Goal: Information Seeking & Learning: Learn about a topic

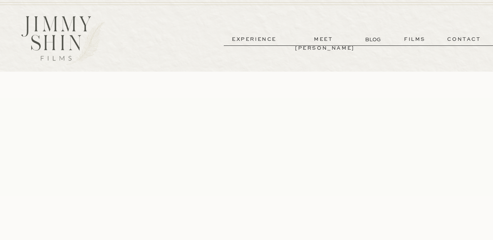
click at [414, 37] on p "films" at bounding box center [415, 39] width 38 height 9
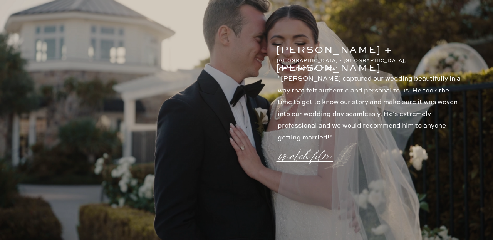
scroll to position [1094, 0]
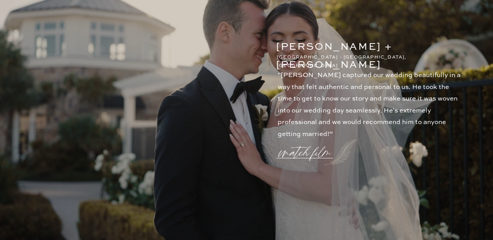
click at [307, 158] on p "watch film" at bounding box center [306, 147] width 55 height 29
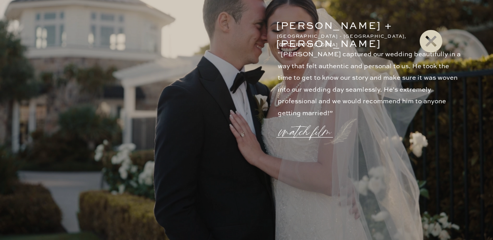
scroll to position [1133, 0]
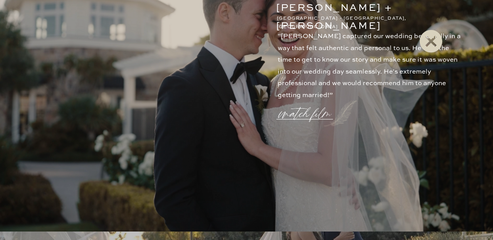
click at [429, 33] on icon at bounding box center [430, 41] width 23 height 23
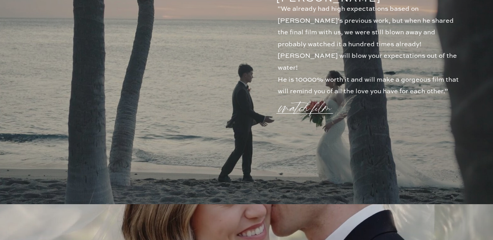
scroll to position [514, 0]
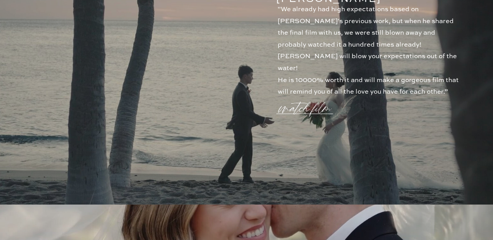
click at [299, 104] on p "watch film" at bounding box center [306, 103] width 55 height 29
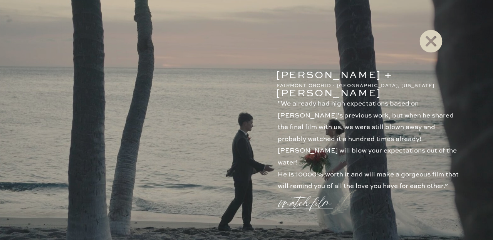
scroll to position [420, 0]
click at [428, 40] on icon at bounding box center [431, 41] width 28 height 31
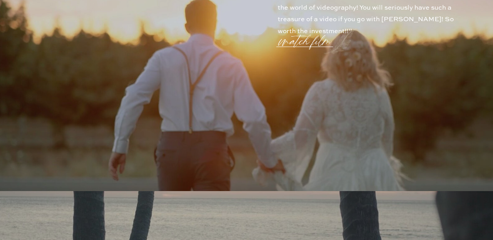
scroll to position [0, 0]
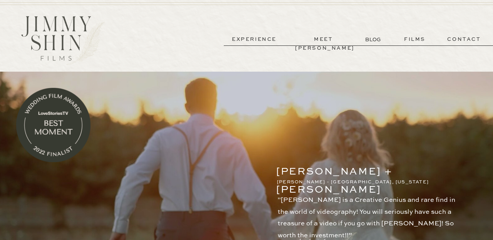
click at [264, 35] on p "experience" at bounding box center [254, 39] width 57 height 9
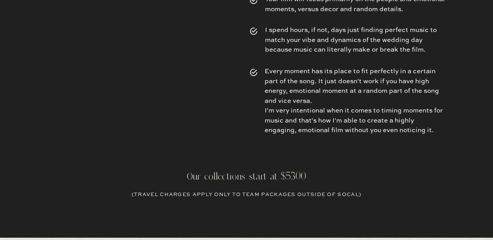
scroll to position [2773, 0]
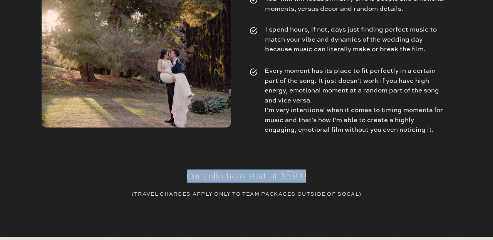
drag, startPoint x: 185, startPoint y: 177, endPoint x: 309, endPoint y: 179, distance: 123.9
click at [309, 179] on h2 "Our collections start at $5300" at bounding box center [246, 175] width 150 height 13
drag, startPoint x: 247, startPoint y: 175, endPoint x: 314, endPoint y: 176, distance: 67.0
click at [314, 176] on h2 "Our collections start at $5300" at bounding box center [246, 175] width 150 height 13
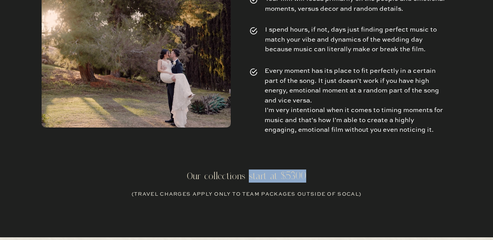
copy h2 "start at $5300"
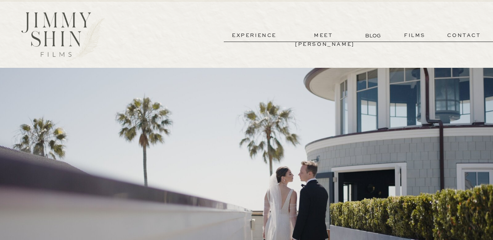
scroll to position [0, 0]
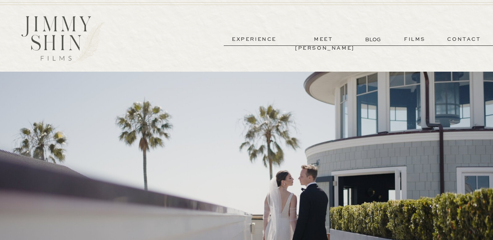
click at [312, 38] on p "meet [PERSON_NAME]" at bounding box center [323, 39] width 57 height 9
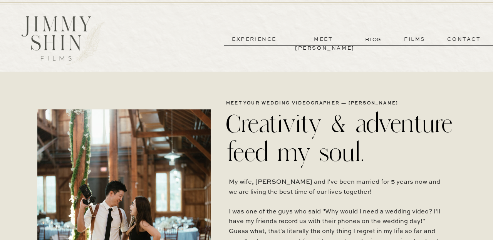
click at [460, 38] on p "contact" at bounding box center [463, 39] width 55 height 9
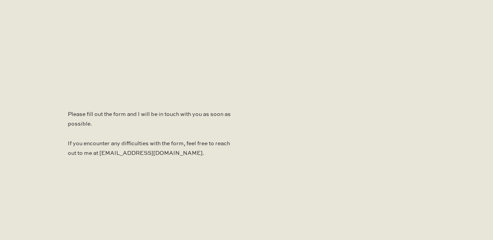
scroll to position [481, 0]
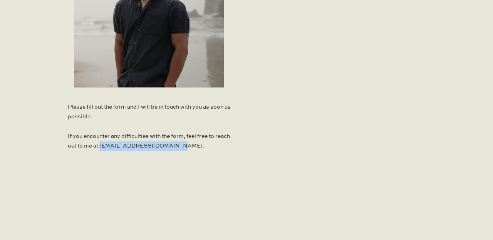
drag, startPoint x: 115, startPoint y: 148, endPoint x: 188, endPoint y: 146, distance: 72.4
click at [188, 146] on p "Please fill out the form and I will be in touch with you as soon as possible. I…" at bounding box center [149, 128] width 163 height 52
copy p "[EMAIL_ADDRESS][DOMAIN_NAME]"
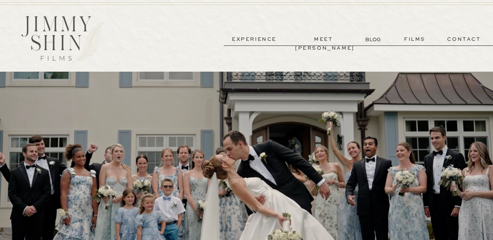
click at [414, 38] on p "films" at bounding box center [415, 39] width 38 height 9
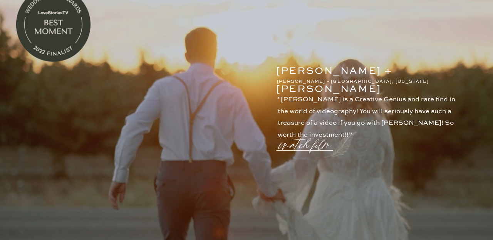
scroll to position [99, 0]
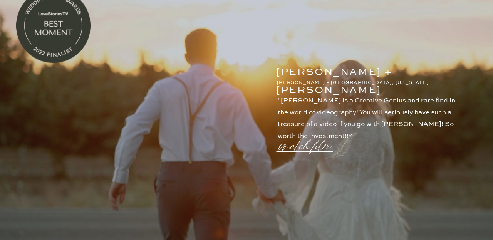
click at [287, 142] on p "watch film" at bounding box center [306, 141] width 55 height 29
click at [426, 53] on icon at bounding box center [431, 41] width 28 height 31
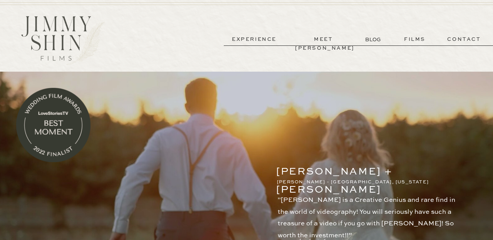
click at [378, 42] on p "BLOG" at bounding box center [373, 39] width 17 height 8
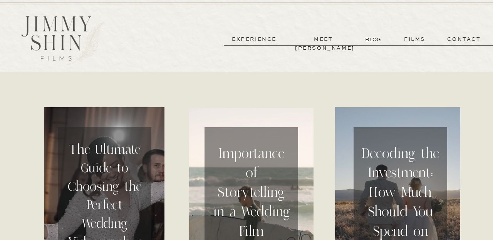
click at [426, 36] on p "films" at bounding box center [415, 39] width 38 height 9
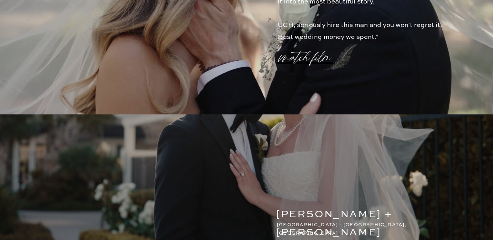
scroll to position [745, 0]
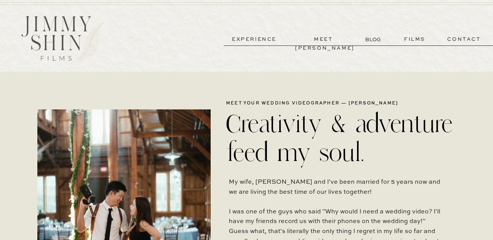
click at [262, 35] on p "experience" at bounding box center [254, 39] width 57 height 9
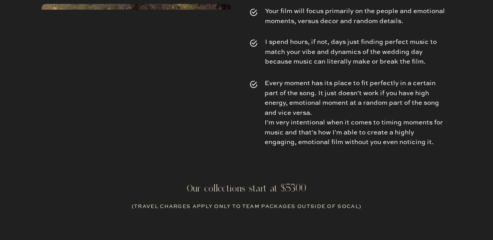
scroll to position [2760, 0]
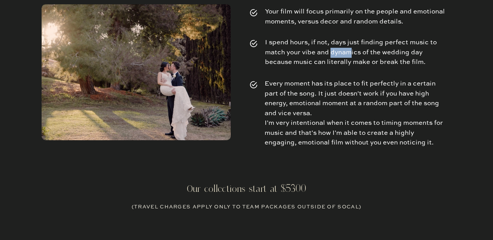
drag, startPoint x: 330, startPoint y: 50, endPoint x: 349, endPoint y: 53, distance: 19.4
click at [349, 53] on p "I spend hours, if not, days just finding perfect music to match your vibe and d…" at bounding box center [355, 53] width 180 height 31
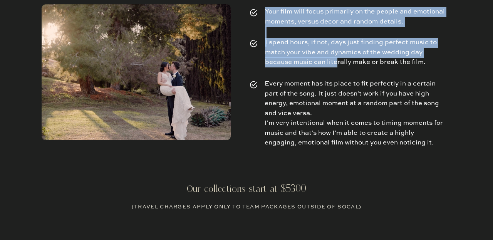
drag, startPoint x: 337, startPoint y: 63, endPoint x: 383, endPoint y: 71, distance: 46.5
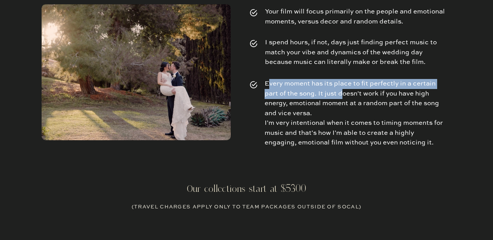
drag, startPoint x: 267, startPoint y: 84, endPoint x: 340, endPoint y: 94, distance: 73.4
click at [340, 93] on p "Every moment has its place to fit perfectly in a certain part of the song. It j…" at bounding box center [354, 113] width 181 height 68
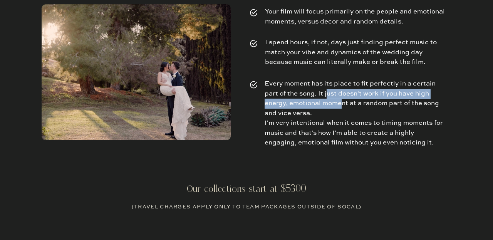
drag, startPoint x: 325, startPoint y: 94, endPoint x: 339, endPoint y: 102, distance: 15.9
click at [341, 102] on p "Every moment has its place to fit perfectly in a certain part of the song. It j…" at bounding box center [354, 113] width 181 height 68
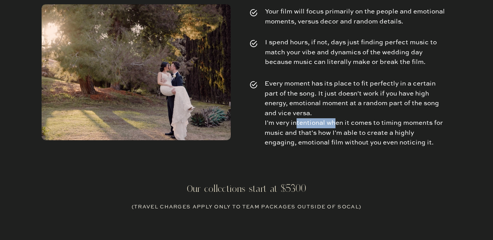
drag, startPoint x: 297, startPoint y: 119, endPoint x: 334, endPoint y: 127, distance: 37.5
click at [334, 127] on p "Every moment has its place to fit perfectly in a certain part of the song. It j…" at bounding box center [354, 113] width 181 height 68
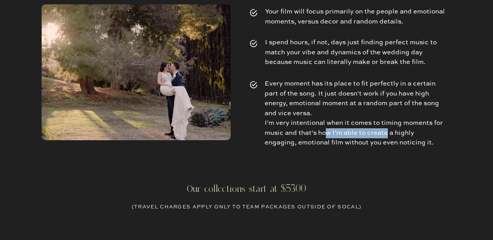
drag, startPoint x: 331, startPoint y: 133, endPoint x: 386, endPoint y: 131, distance: 55.5
click at [386, 131] on p "Every moment has its place to fit perfectly in a certain part of the song. It j…" at bounding box center [354, 113] width 181 height 68
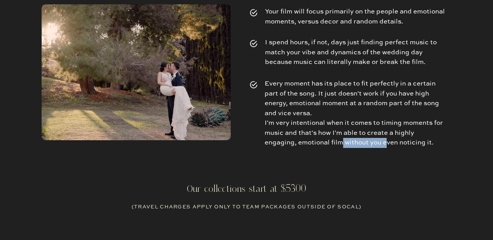
drag, startPoint x: 386, startPoint y: 143, endPoint x: 340, endPoint y: 142, distance: 45.8
click at [341, 142] on p "Every moment has its place to fit perfectly in a certain part of the song. It j…" at bounding box center [354, 113] width 181 height 68
click at [340, 142] on p "Every moment has its place to fit perfectly in a certain part of the song. It j…" at bounding box center [354, 113] width 181 height 68
drag, startPoint x: 331, startPoint y: 142, endPoint x: 304, endPoint y: 142, distance: 26.6
click at [305, 142] on p "Every moment has its place to fit perfectly in a certain part of the song. It j…" at bounding box center [354, 113] width 181 height 68
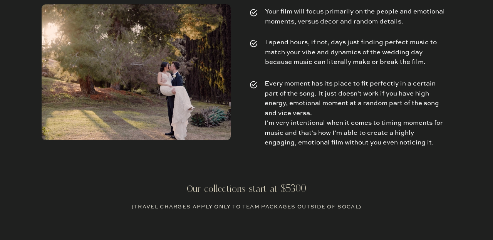
click at [304, 142] on p "Every moment has its place to fit perfectly in a certain part of the song. It j…" at bounding box center [354, 113] width 181 height 68
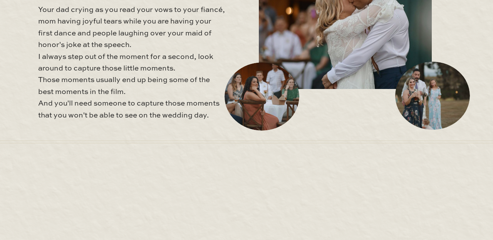
scroll to position [3118, 0]
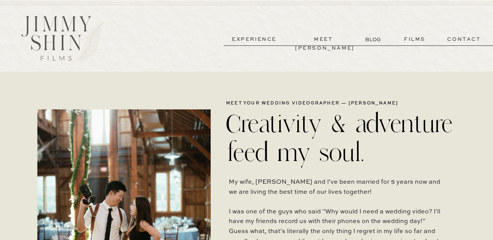
click at [417, 36] on p "films" at bounding box center [415, 39] width 38 height 9
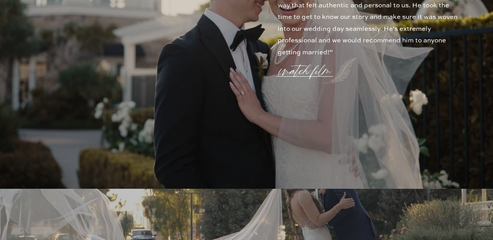
scroll to position [1181, 0]
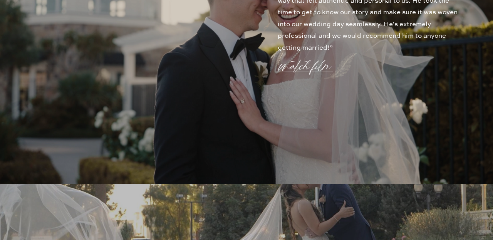
click at [302, 59] on p "watch film" at bounding box center [306, 61] width 55 height 29
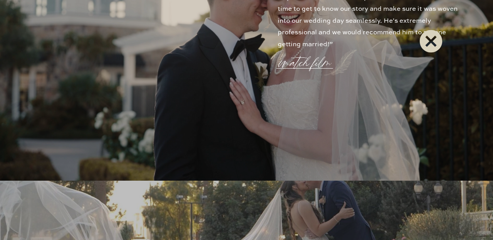
scroll to position [1190, 0]
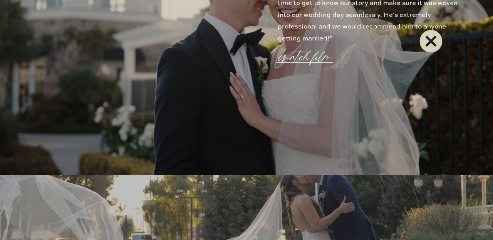
click at [422, 49] on icon at bounding box center [431, 41] width 28 height 31
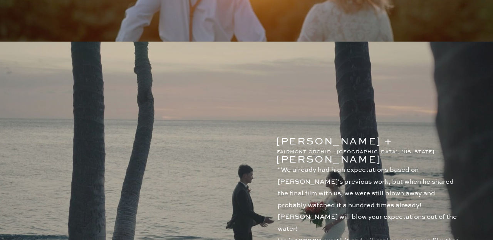
scroll to position [0, 0]
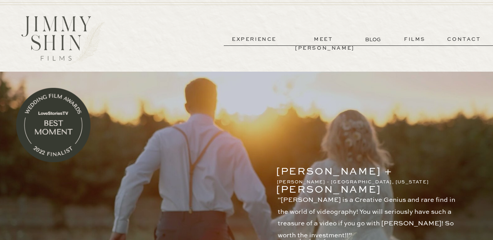
click at [309, 37] on p "meet [PERSON_NAME]" at bounding box center [323, 39] width 57 height 9
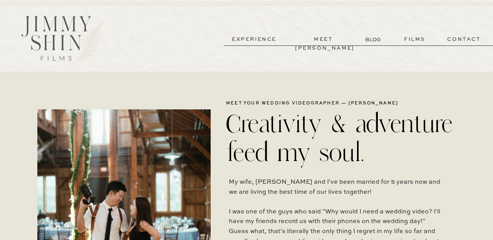
click at [267, 42] on p "experience" at bounding box center [254, 39] width 57 height 9
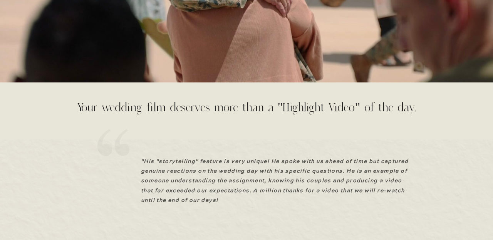
scroll to position [905, 0]
